Goal: Task Accomplishment & Management: Complete application form

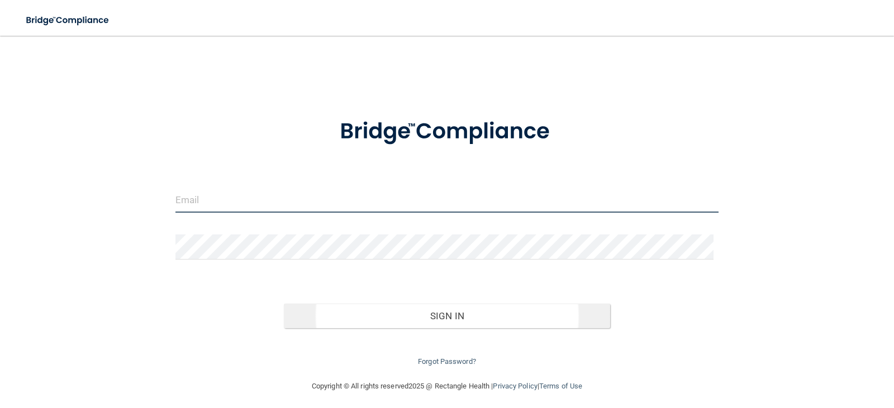
type input "[EMAIL_ADDRESS][DOMAIN_NAME]"
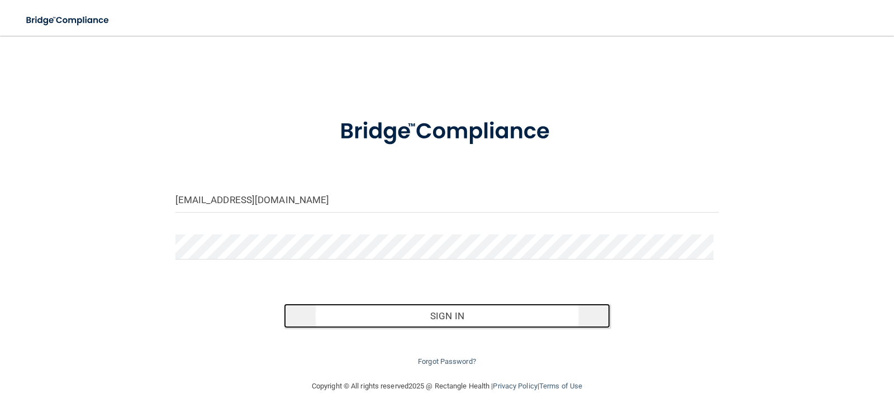
click at [436, 320] on button "Sign In" at bounding box center [447, 316] width 326 height 25
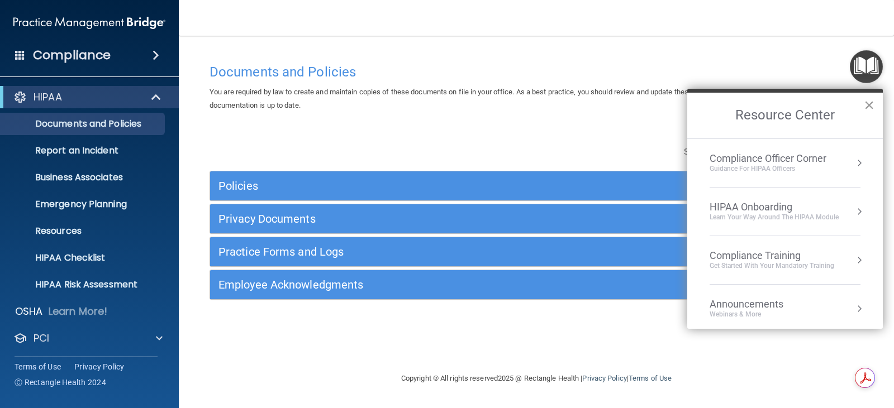
click at [869, 105] on button "×" at bounding box center [869, 105] width 11 height 18
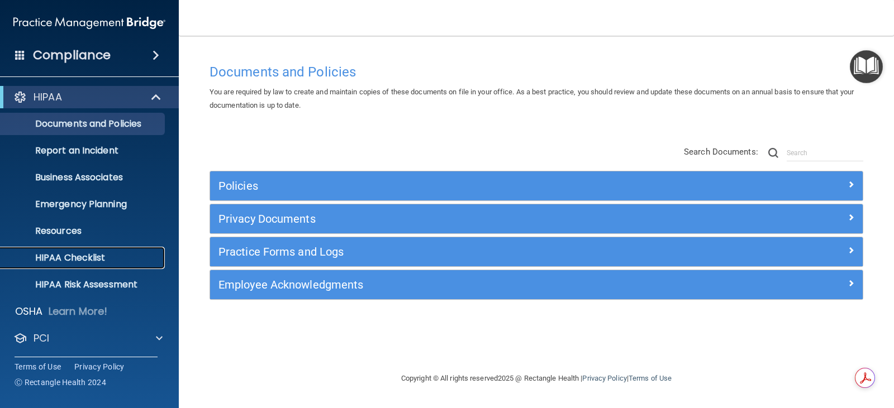
click at [88, 256] on p "HIPAA Checklist" at bounding box center [83, 257] width 152 height 11
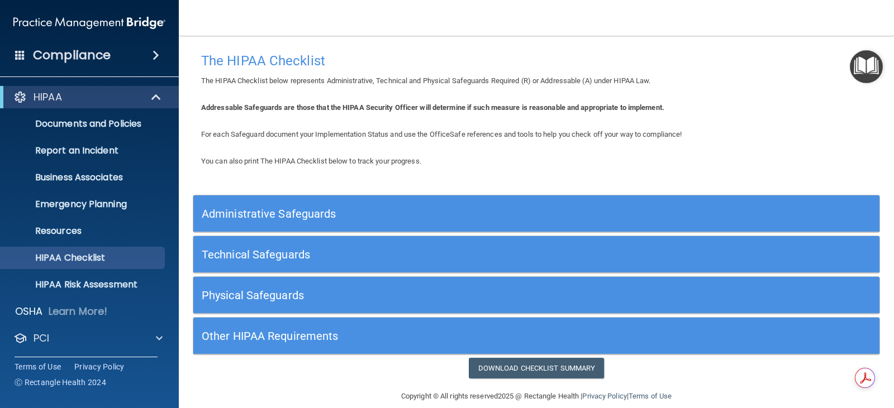
click at [294, 216] on h5 "Administrative Safeguards" at bounding box center [451, 214] width 498 height 12
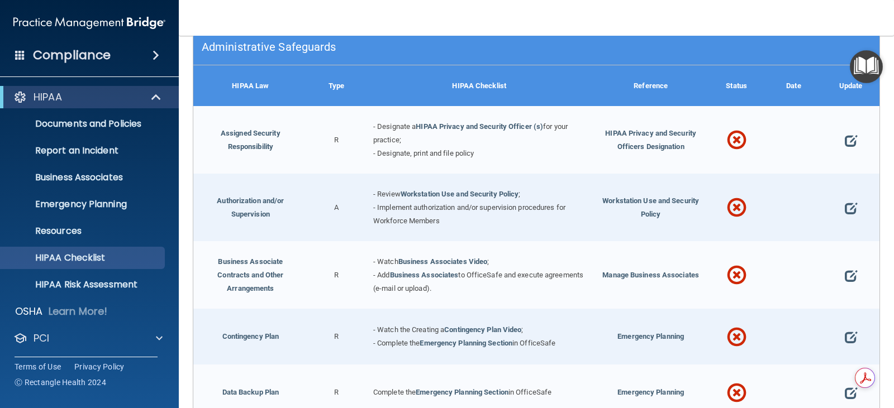
scroll to position [168, 0]
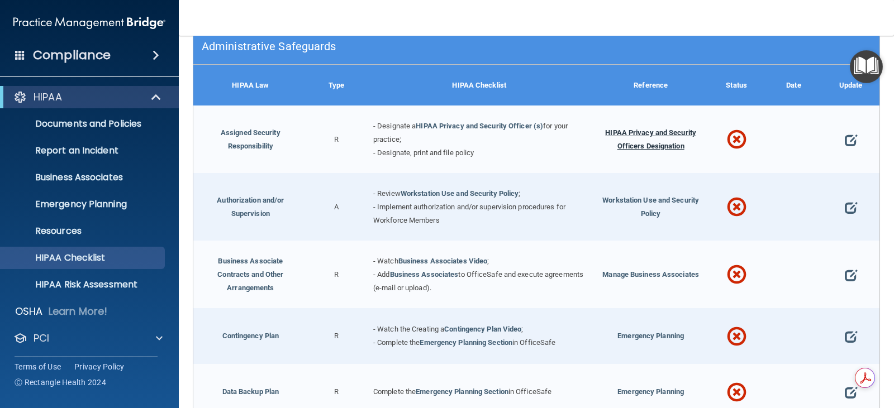
click at [639, 135] on span "HIPAA Privacy and Security Officers Designation" at bounding box center [650, 139] width 91 height 22
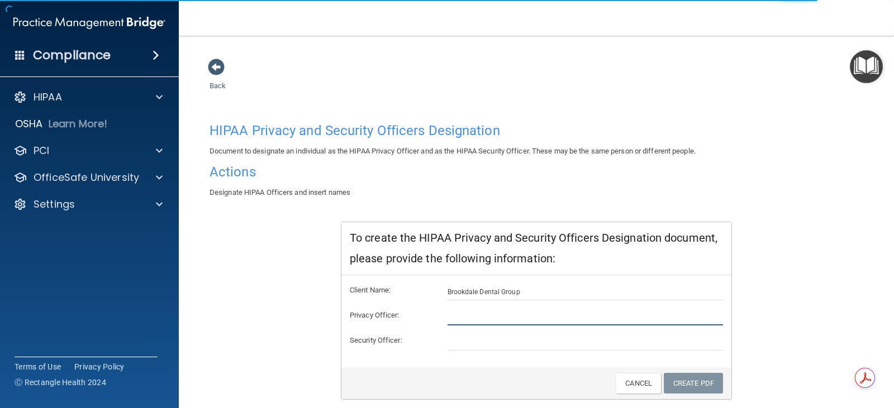
click at [473, 317] on input "text" at bounding box center [585, 317] width 276 height 17
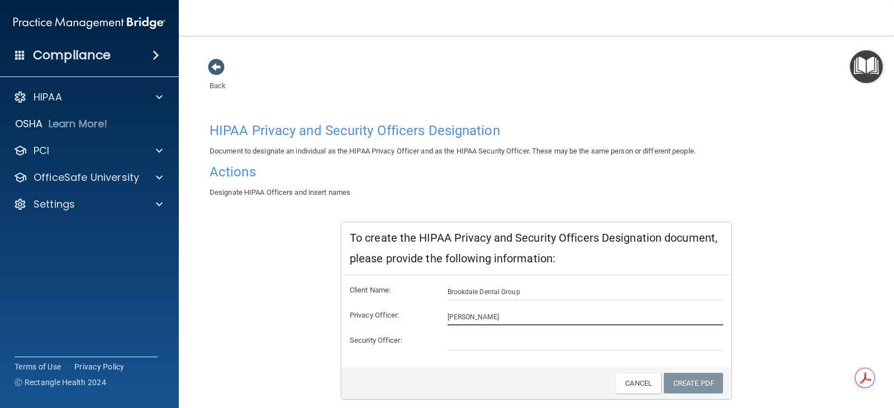
type input "Robyn Urbanowycz"
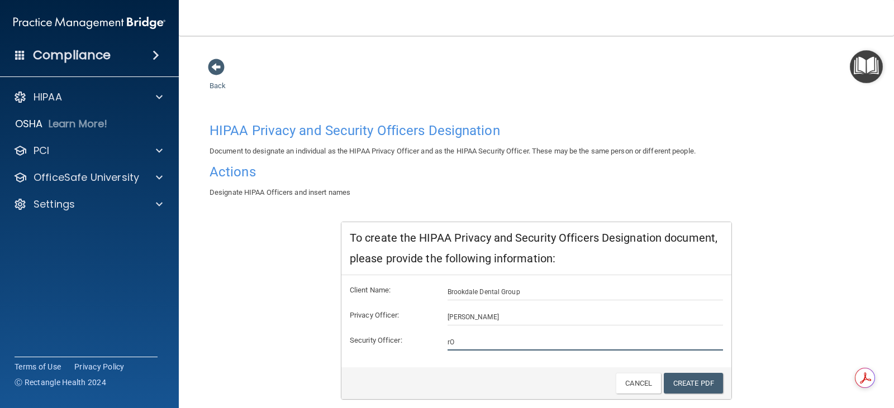
type input "r"
type input "Robyn Urbanowycz"
click at [695, 380] on link "Create PDF" at bounding box center [693, 383] width 59 height 21
click at [759, 241] on div "HIPAA Privacy and Security Officers Designation Document to designate an indivi…" at bounding box center [536, 258] width 654 height 283
click at [406, 135] on h4 "HIPAA Privacy and Security Officers Designation" at bounding box center [536, 130] width 654 height 15
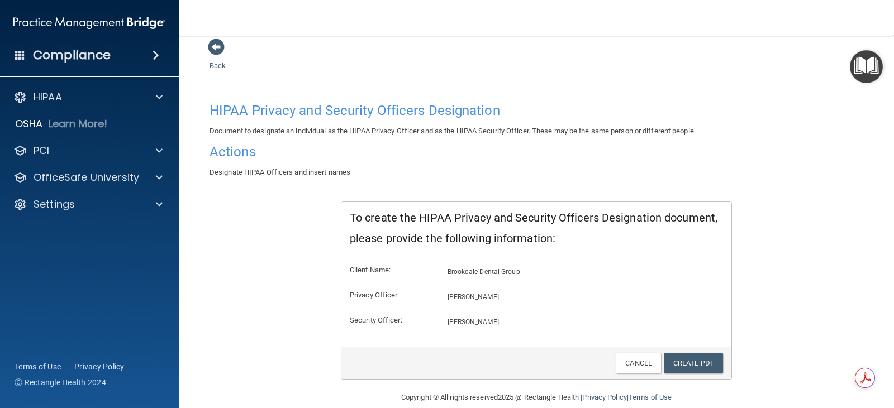
scroll to position [36, 0]
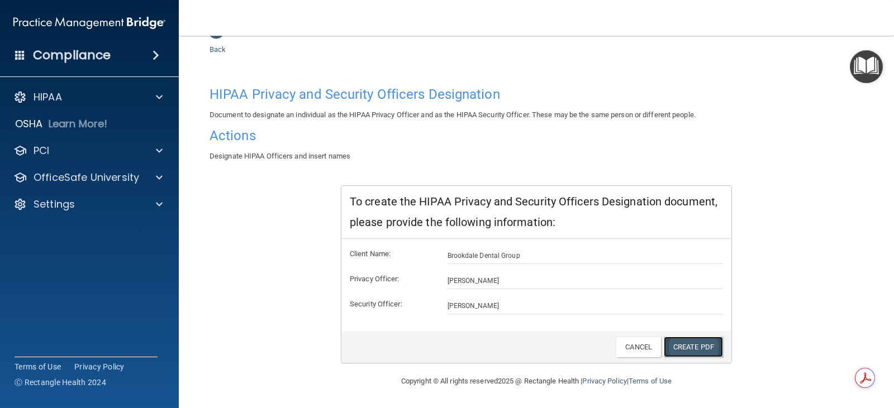
click at [688, 345] on link "Create PDF" at bounding box center [693, 347] width 59 height 21
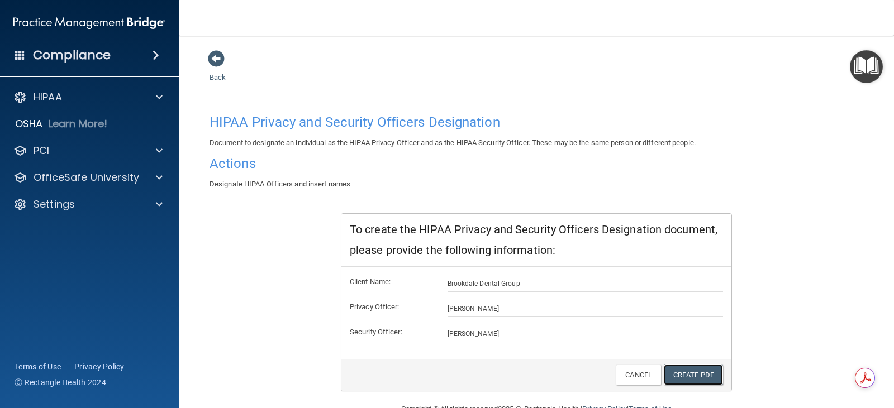
scroll to position [0, 0]
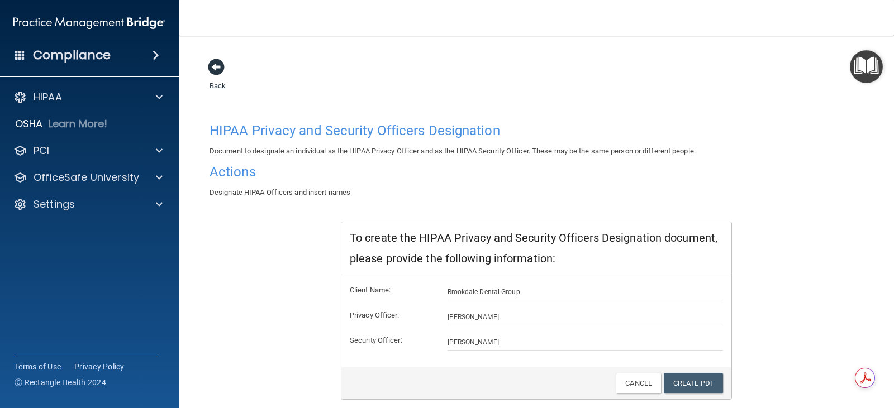
click at [215, 65] on span at bounding box center [216, 67] width 17 height 17
click at [680, 383] on link "Create PDF" at bounding box center [693, 383] width 59 height 21
click at [213, 61] on span at bounding box center [216, 67] width 17 height 17
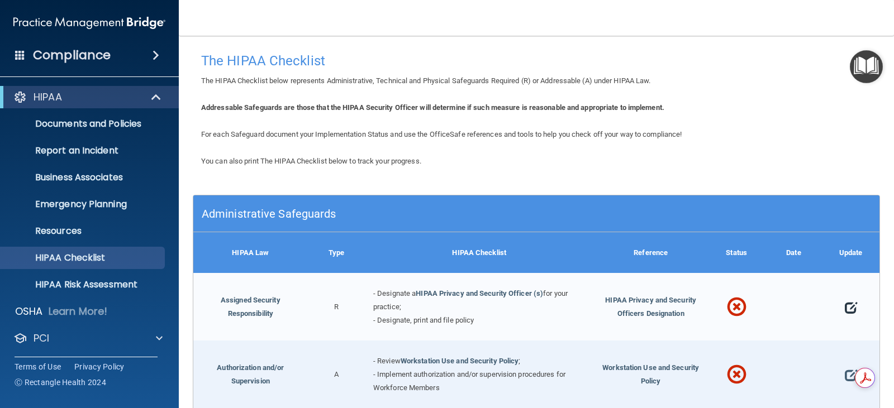
click at [845, 308] on span at bounding box center [851, 307] width 12 height 28
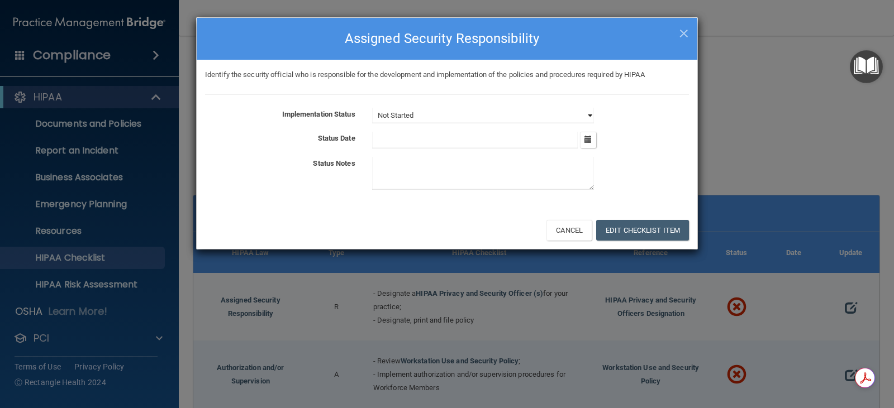
click at [427, 113] on select "Not Started In Progress Completed" at bounding box center [483, 116] width 222 height 16
select select "completed"
click at [372, 108] on select "Not Started In Progress Completed" at bounding box center [483, 116] width 222 height 16
click at [397, 143] on input "text" at bounding box center [475, 140] width 206 height 17
click at [589, 138] on icon "button" at bounding box center [587, 139] width 7 height 7
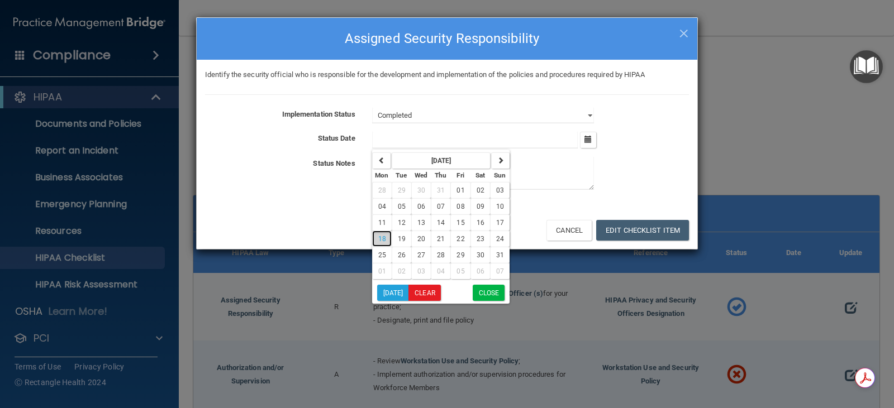
click at [384, 240] on span "18" at bounding box center [382, 239] width 8 height 8
type input "8/18/25"
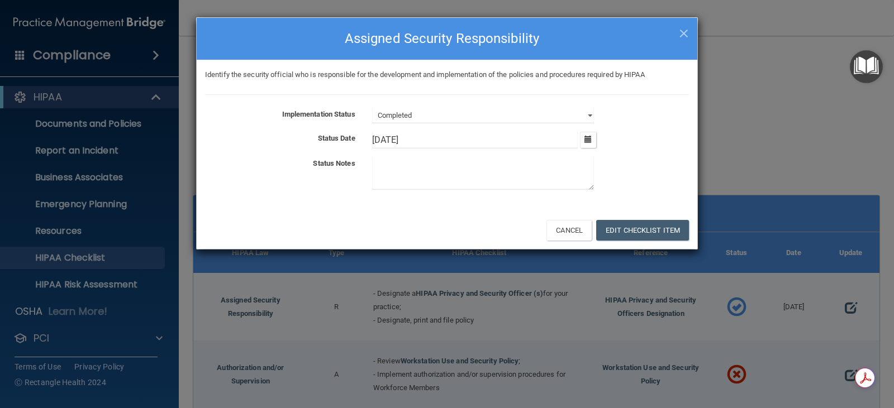
click at [397, 168] on textarea at bounding box center [483, 173] width 222 height 33
type textarea "Robyn Urbanowycz Privacy & Security Officer"
click at [620, 228] on button "Edit Checklist Item" at bounding box center [642, 230] width 93 height 21
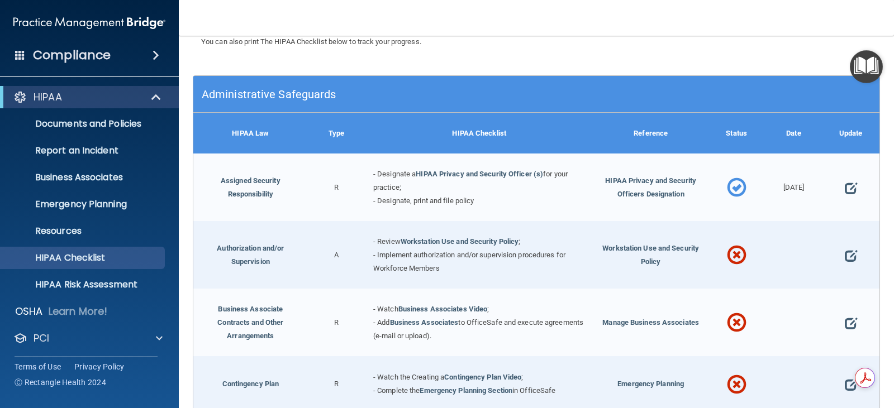
scroll to position [168, 0]
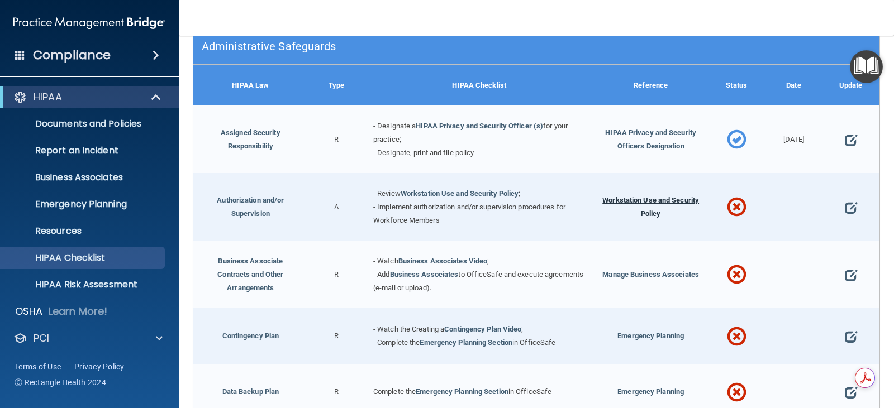
click at [647, 199] on span "Workstation Use and Security Policy" at bounding box center [650, 207] width 97 height 22
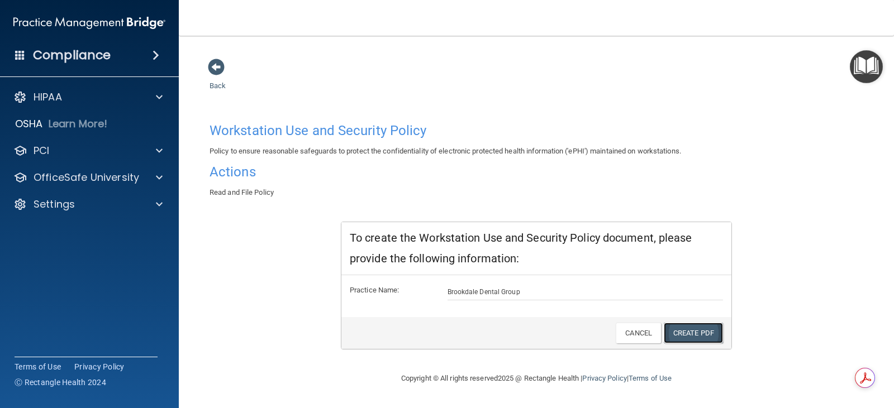
click at [690, 333] on link "Create PDF" at bounding box center [693, 333] width 59 height 21
click at [220, 65] on span at bounding box center [216, 67] width 17 height 17
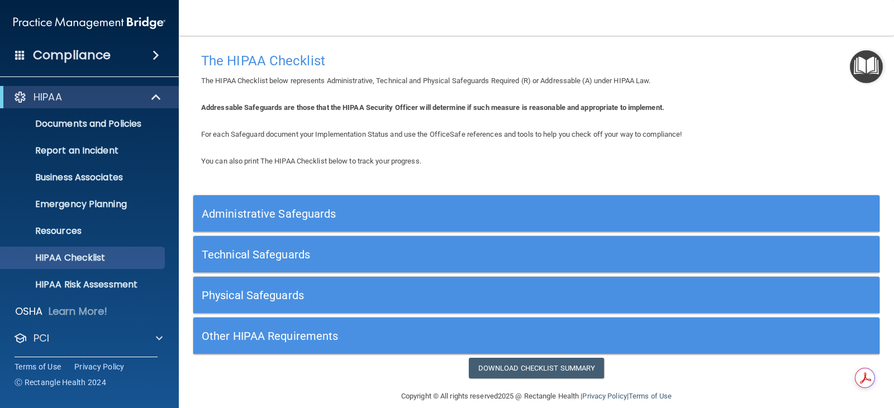
click at [490, 216] on h5 "Administrative Safeguards" at bounding box center [451, 214] width 498 height 12
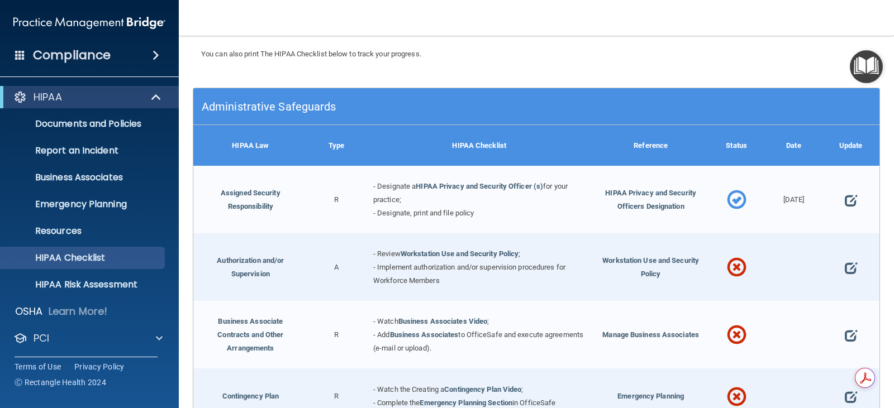
scroll to position [112, 0]
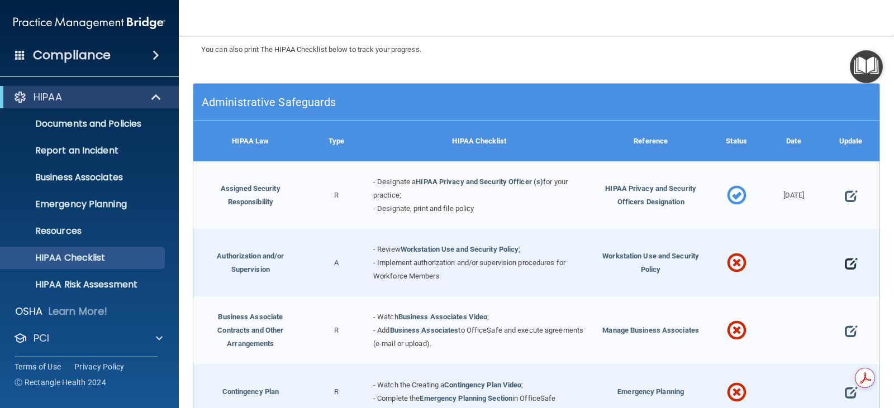
click at [845, 264] on span at bounding box center [851, 263] width 12 height 28
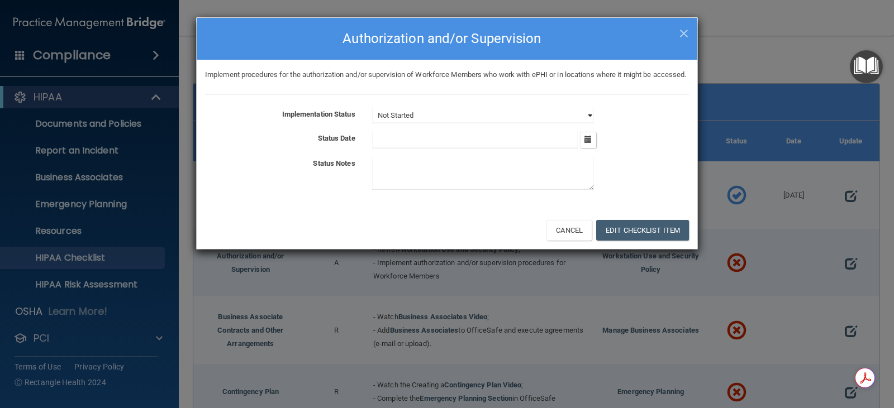
click at [417, 123] on select "Not Started In Progress Completed" at bounding box center [483, 116] width 222 height 16
select select "completed"
click at [372, 121] on select "Not Started In Progress Completed" at bounding box center [483, 116] width 222 height 16
click at [410, 149] on input "text" at bounding box center [475, 140] width 206 height 17
click at [586, 143] on icon "button" at bounding box center [587, 139] width 7 height 7
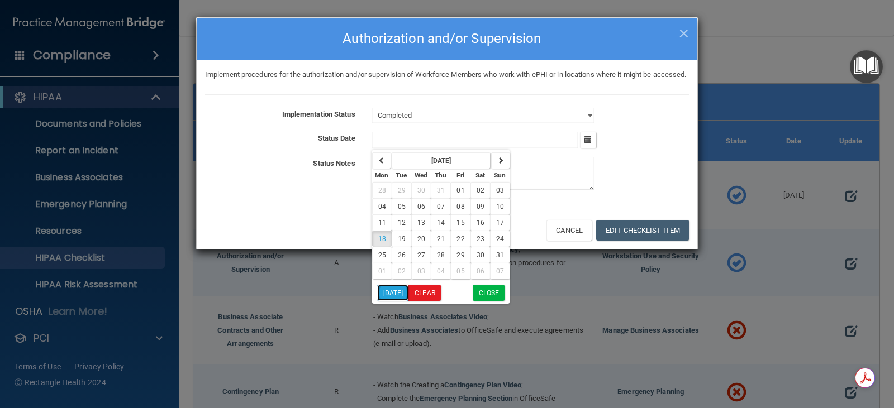
click at [402, 301] on button "Today" at bounding box center [393, 293] width 32 height 16
type input "8/18/25"
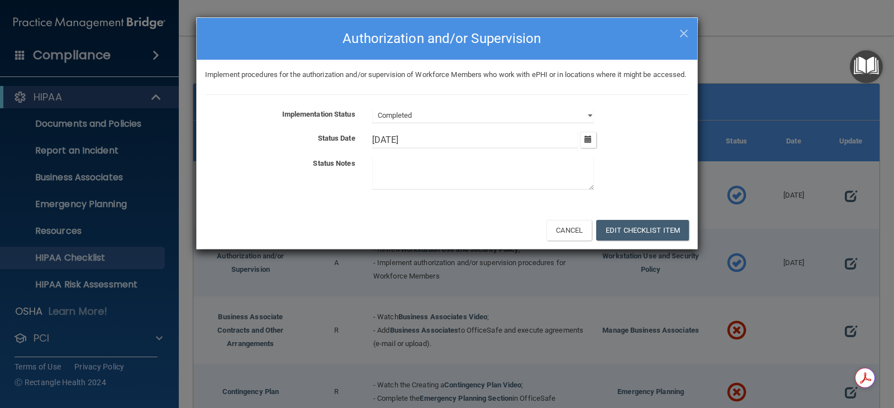
click at [400, 186] on textarea at bounding box center [483, 173] width 222 height 33
type textarea "Downloaded to HIPPA Folder on Desktop"
click at [640, 241] on button "Edit Checklist Item" at bounding box center [642, 230] width 93 height 21
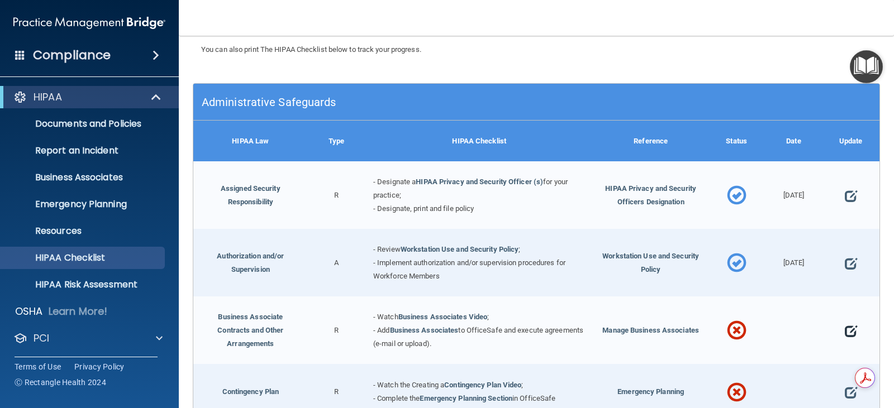
click at [845, 325] on span at bounding box center [851, 331] width 12 height 28
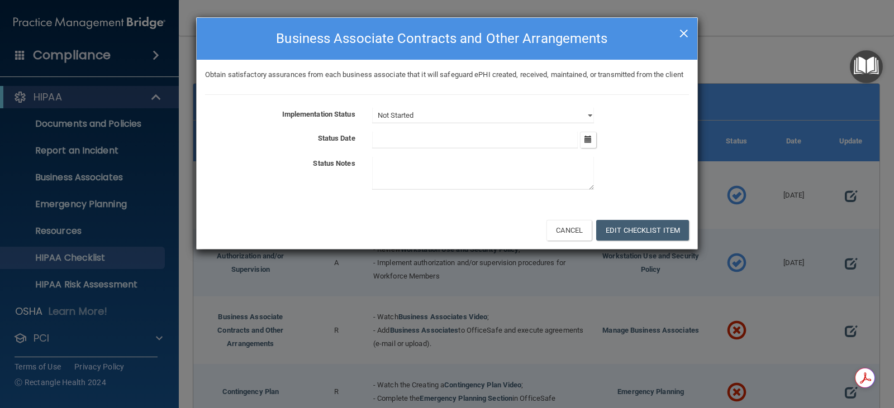
click at [685, 31] on span "×" at bounding box center [684, 32] width 10 height 22
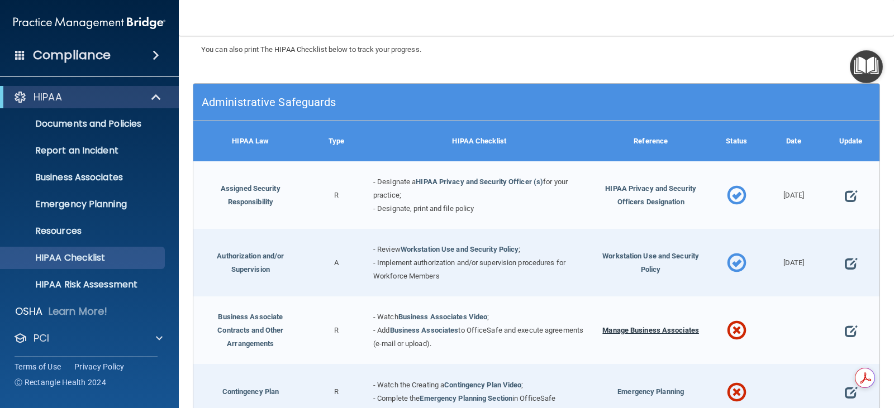
click at [642, 326] on span "Manage Business Associates" at bounding box center [650, 330] width 97 height 8
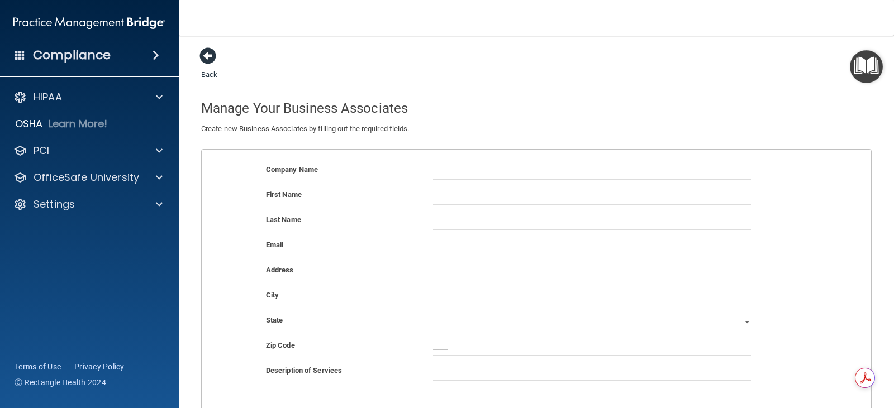
click at [208, 60] on span at bounding box center [207, 55] width 17 height 17
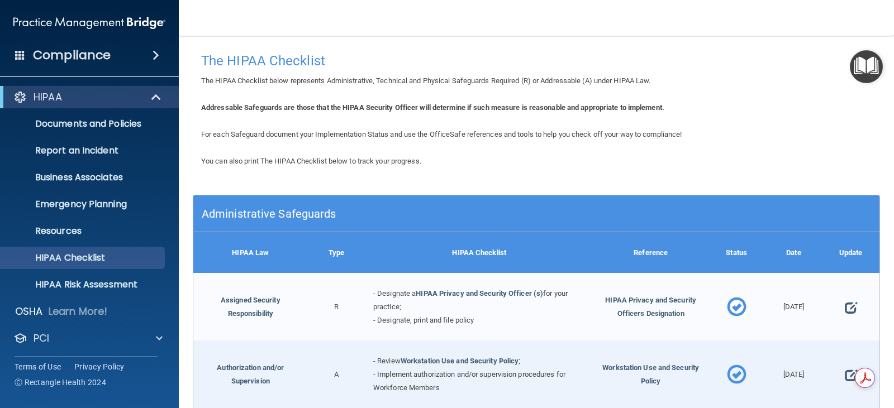
scroll to position [112, 0]
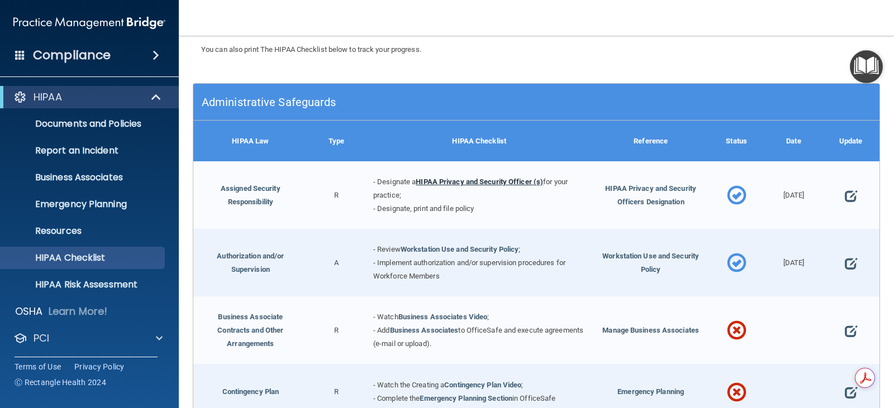
click at [494, 180] on link "HIPAA Privacy and Security Officer (s)" at bounding box center [479, 182] width 127 height 8
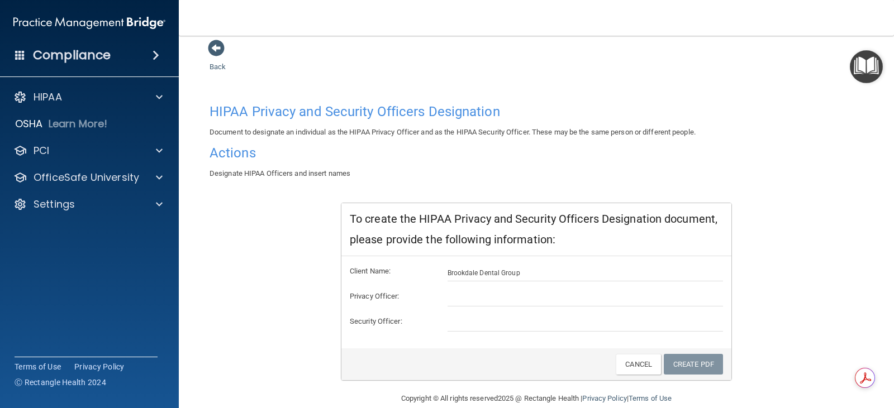
scroll to position [36, 0]
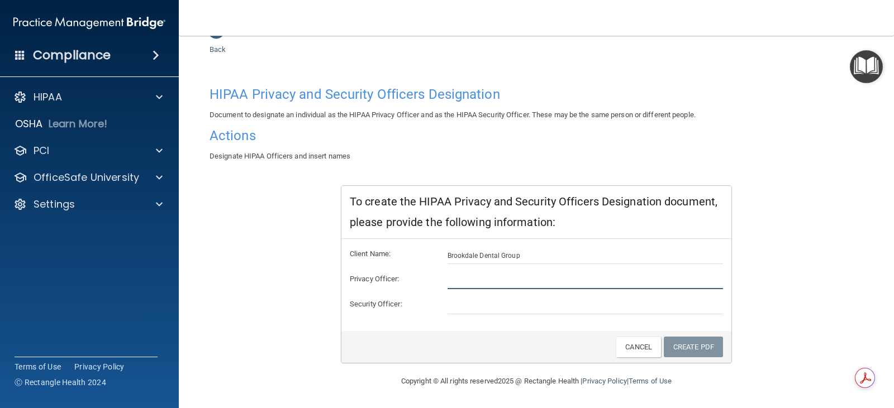
click at [463, 275] on input "text" at bounding box center [585, 281] width 276 height 17
type input "[PERSON_NAME]"
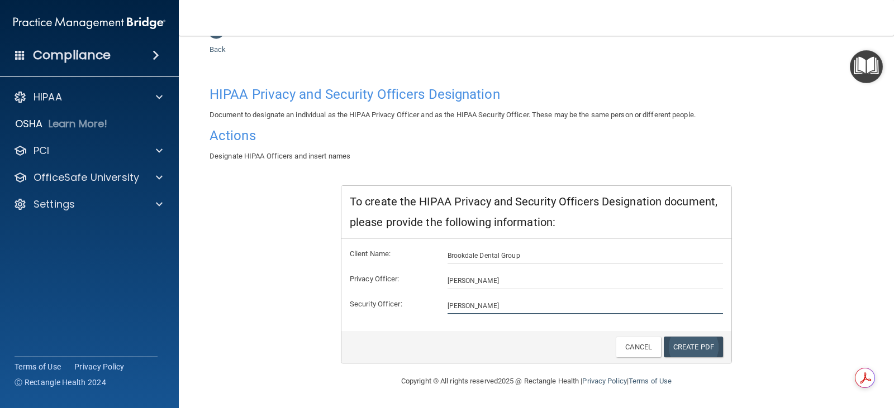
type input "[PERSON_NAME]"
click at [681, 337] on link "Create PDF" at bounding box center [693, 347] width 59 height 21
click at [216, 42] on div "Back HIPAA Privacy and Security Officers Designation Document to designate an i…" at bounding box center [536, 198] width 670 height 353
click at [216, 36] on span at bounding box center [216, 30] width 17 height 17
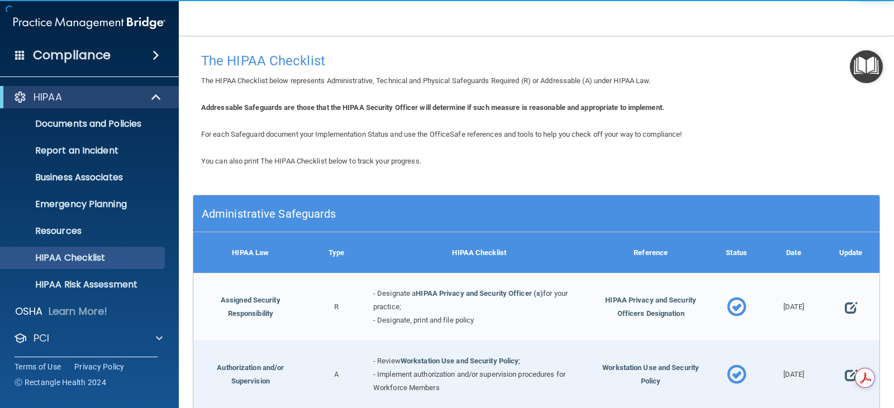
scroll to position [168, 0]
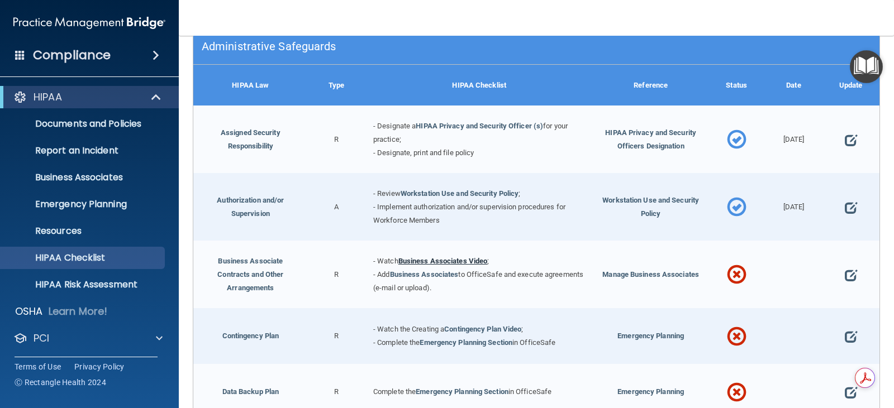
click at [444, 262] on link "Business Associates Video" at bounding box center [442, 261] width 89 height 8
